Goal: Navigation & Orientation: Find specific page/section

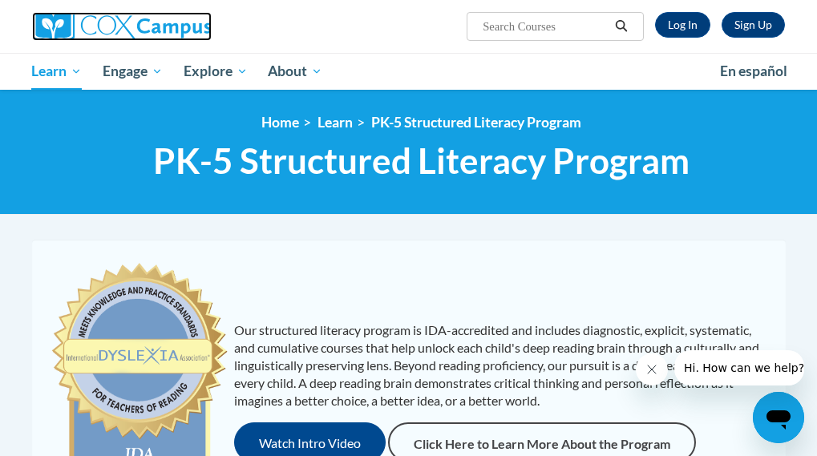
click at [118, 21] on img at bounding box center [121, 26] width 179 height 29
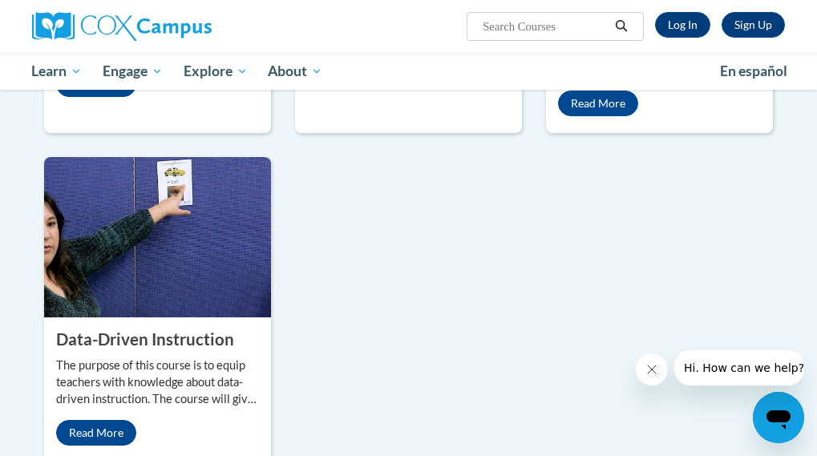
scroll to position [944, 0]
